Goal: Check status: Check status

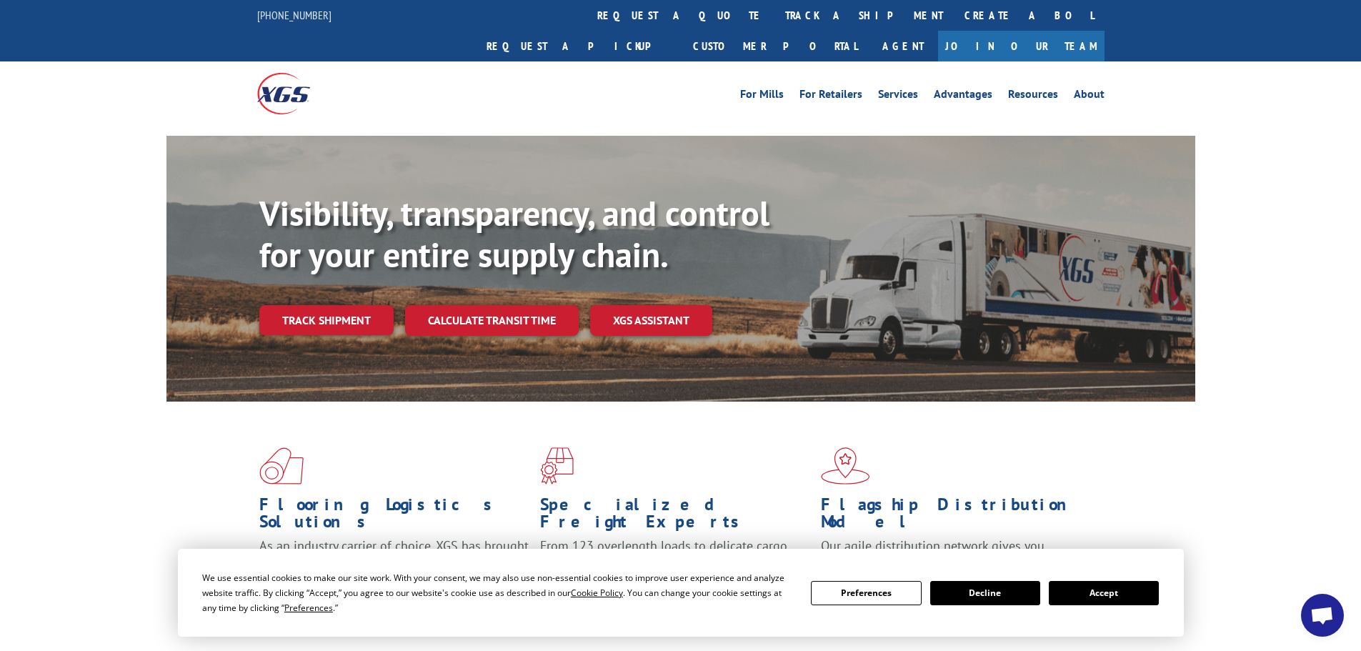
click at [1138, 594] on button "Accept" at bounding box center [1104, 593] width 110 height 24
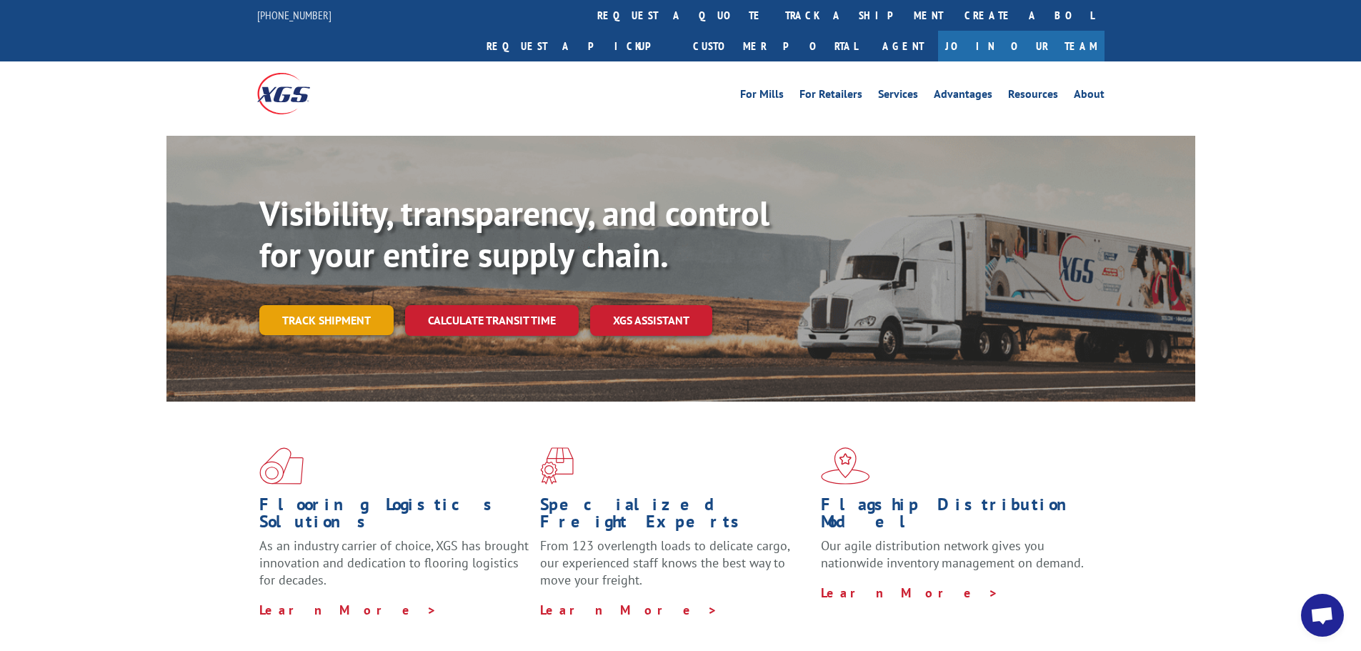
click at [325, 305] on link "Track shipment" at bounding box center [326, 320] width 134 height 30
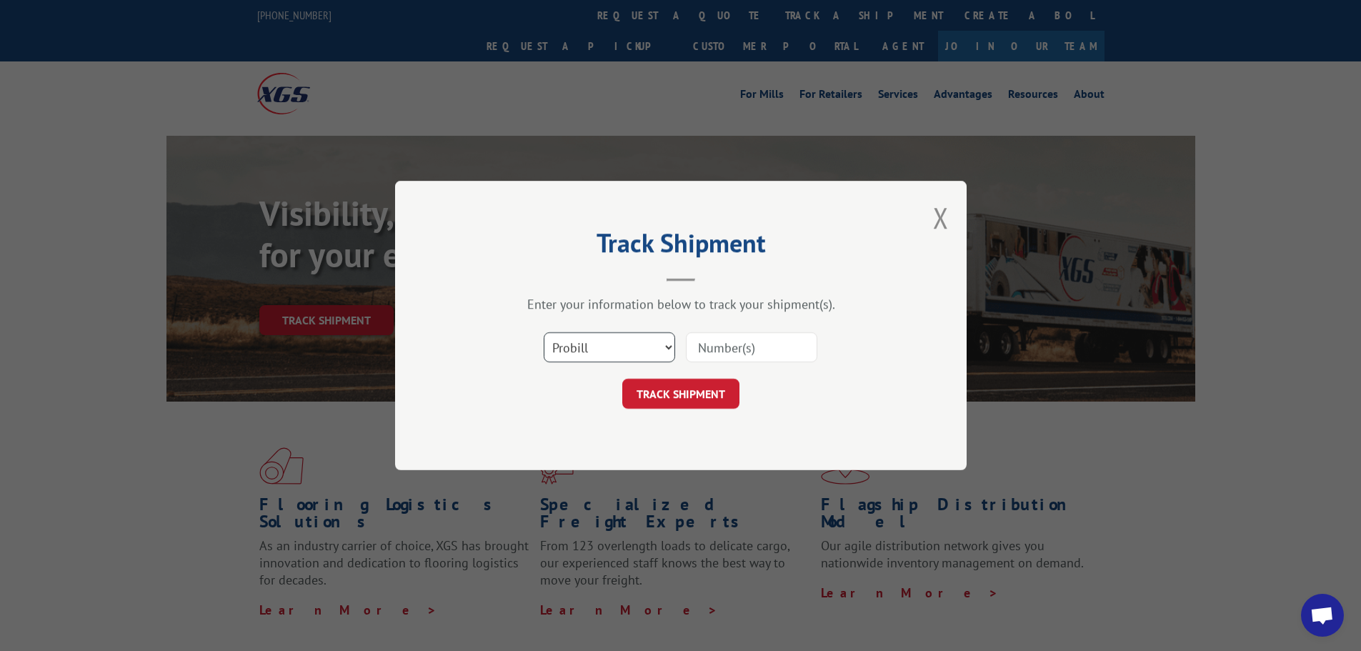
click at [642, 343] on select "Select category... Probill BOL PO" at bounding box center [609, 347] width 131 height 30
select select "bol"
click at [544, 332] on select "Select category... Probill BOL PO" at bounding box center [609, 347] width 131 height 30
paste input "6013792"
type input "6013792"
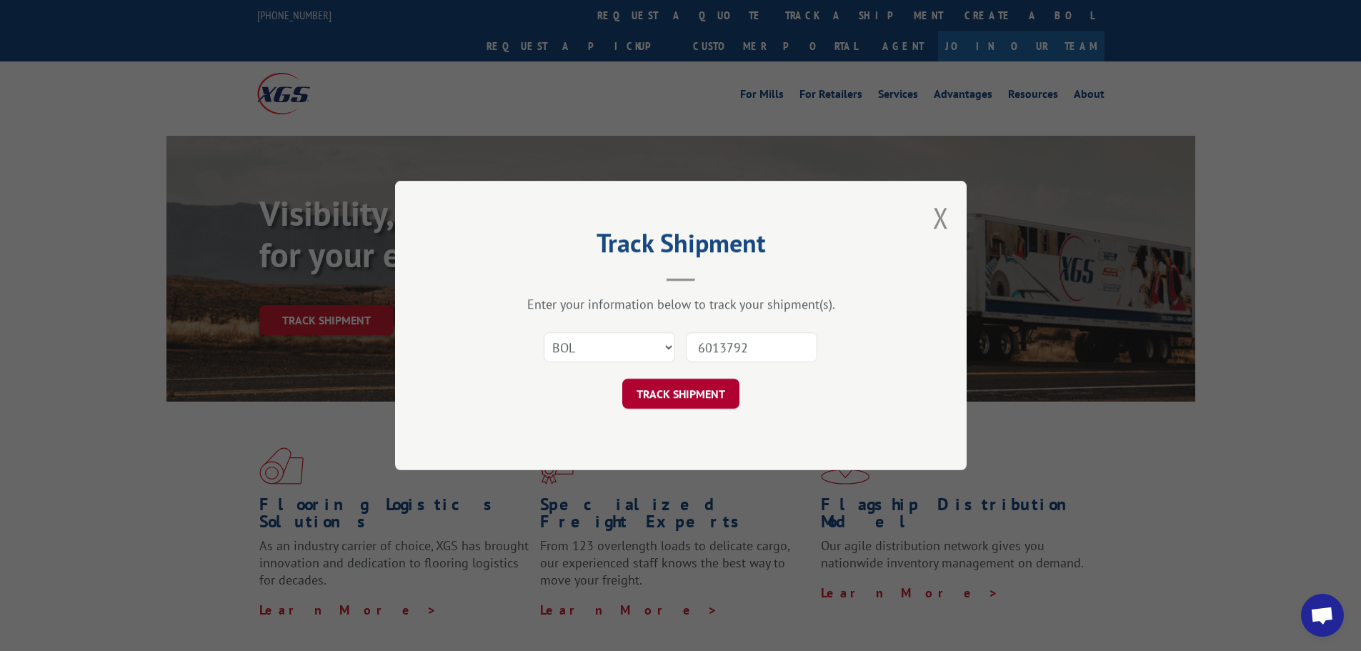
click at [714, 389] on button "TRACK SHIPMENT" at bounding box center [680, 394] width 117 height 30
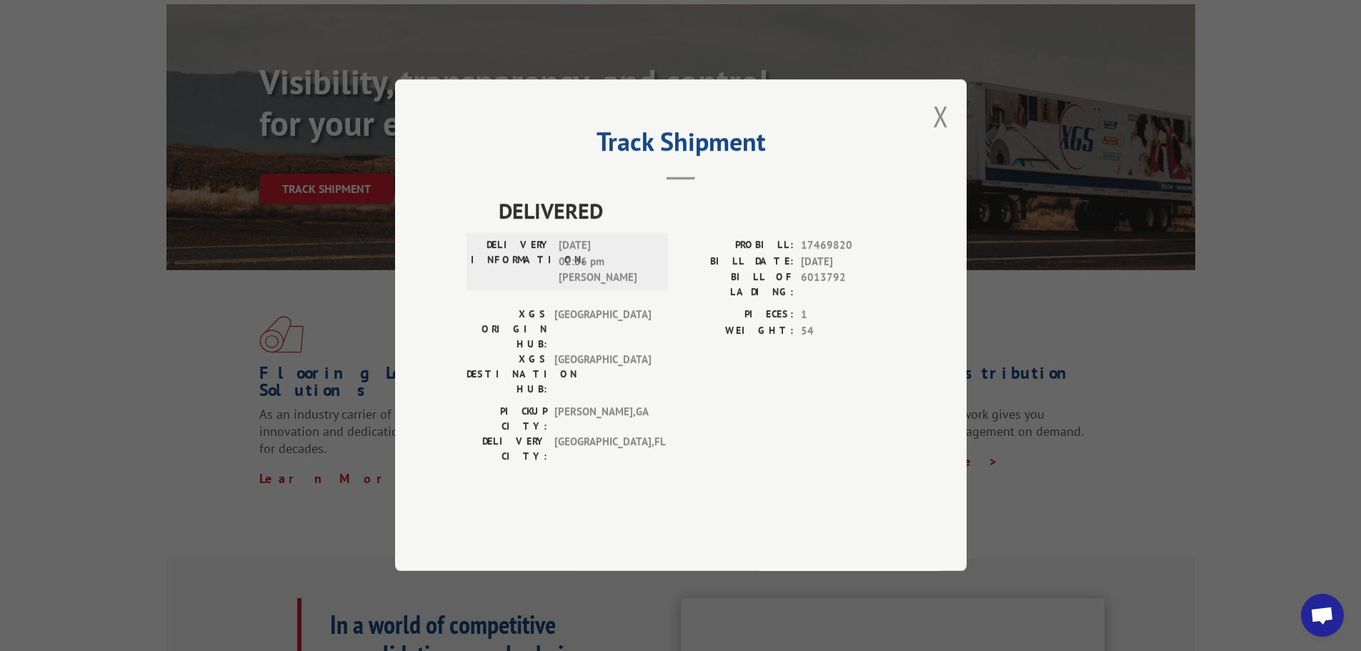
scroll to position [143, 0]
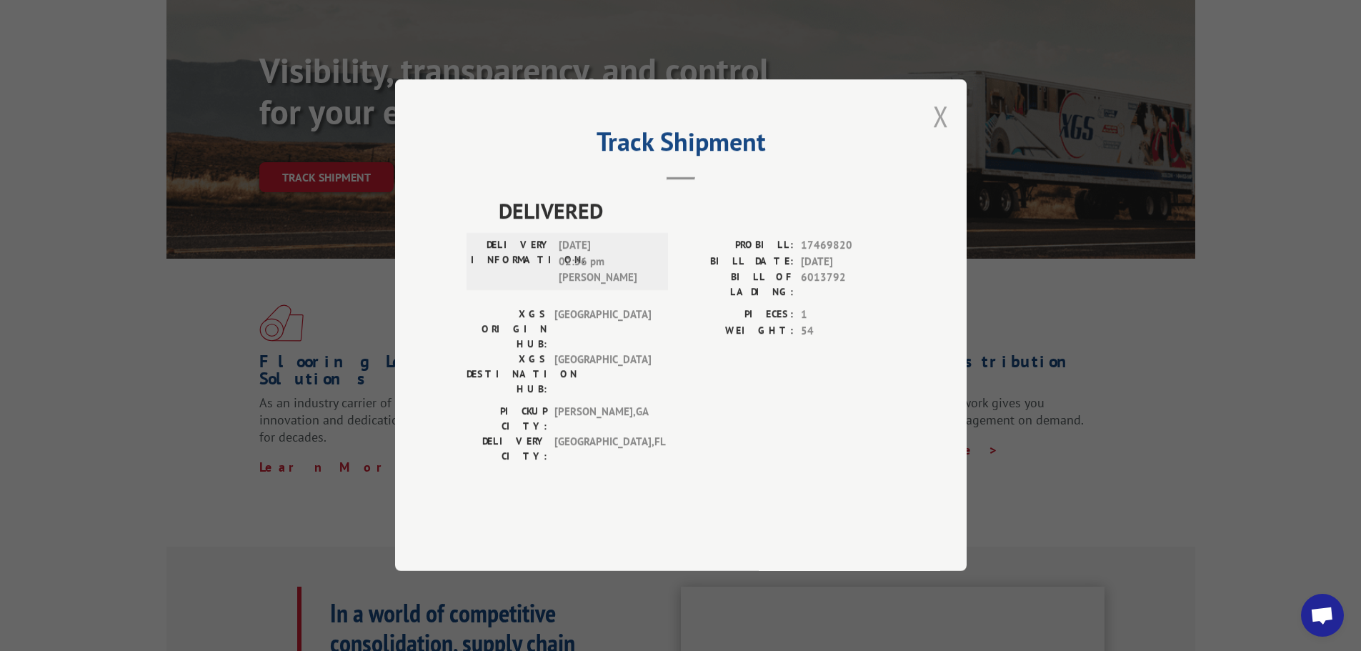
click at [948, 135] on button "Close modal" at bounding box center [941, 116] width 16 height 38
